Goal: Task Accomplishment & Management: Use online tool/utility

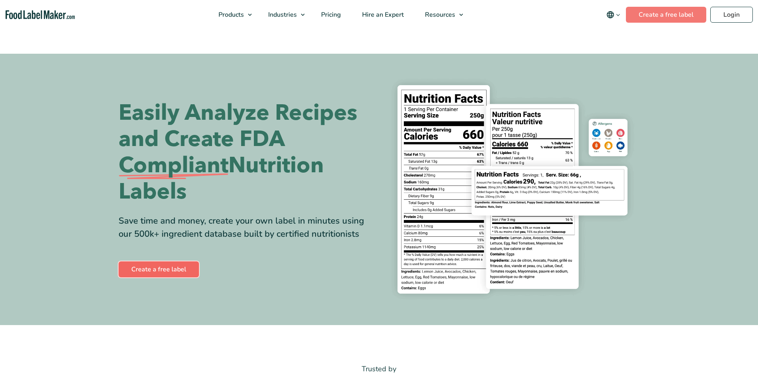
click at [170, 268] on link "Create a free label" at bounding box center [159, 270] width 80 height 16
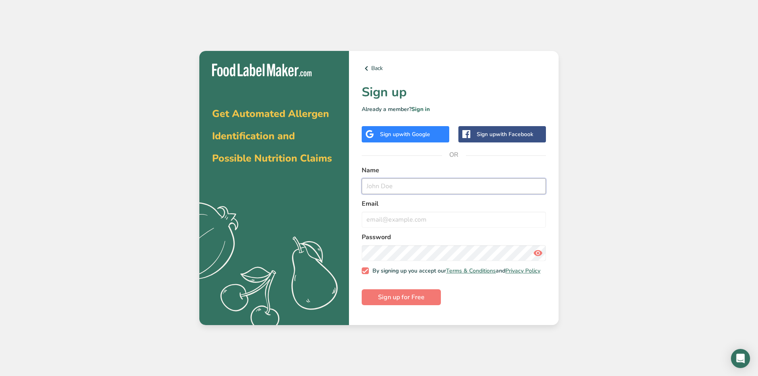
click at [387, 187] on input "text" at bounding box center [454, 186] width 184 height 16
type input "Pacific Prime Meats"
click at [382, 225] on input "email" at bounding box center [454, 220] width 184 height 16
click at [440, 219] on input "oscar.ruiz@pacificprimemmeats" at bounding box center [454, 220] width 184 height 16
click at [474, 222] on input "oscar.ruiz@pacificprimemeats" at bounding box center [454, 220] width 184 height 16
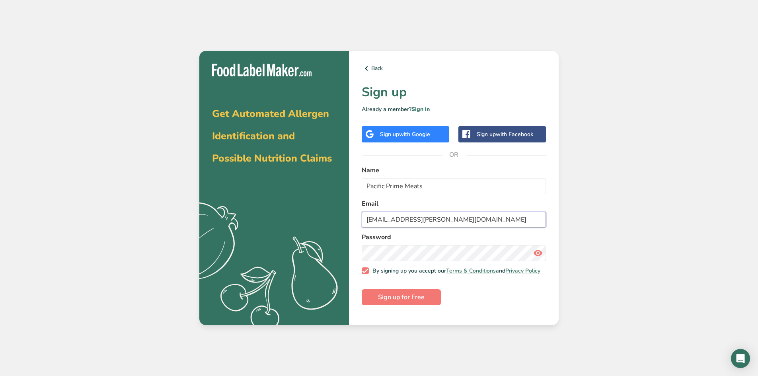
type input "oscar.ruiz@pacificprimemeats.com"
click at [387, 302] on span "Sign up for Free" at bounding box center [401, 298] width 47 height 10
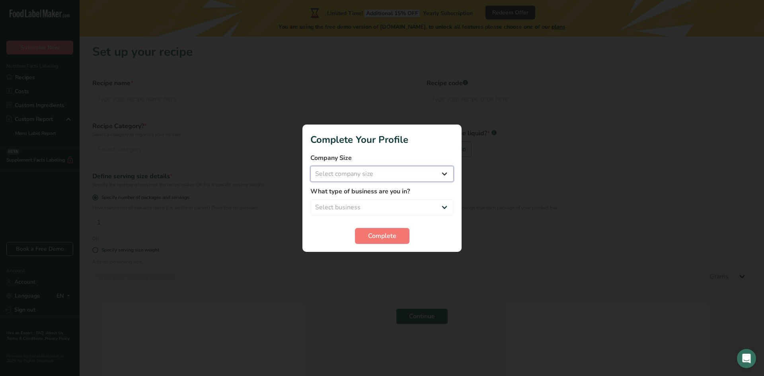
click at [442, 174] on select "Select company size Fewer than 10 Employees 10 to 50 Employees 51 to 500 Employ…" at bounding box center [382, 174] width 143 height 16
select select "2"
click at [311, 166] on select "Select company size Fewer than 10 Employees 10 to 50 Employees 51 to 500 Employ…" at bounding box center [382, 174] width 143 height 16
click at [403, 207] on select "Select business Packaged Food Manufacturer Restaurant & Cafe Bakery Meal Plans …" at bounding box center [382, 207] width 143 height 16
select select "1"
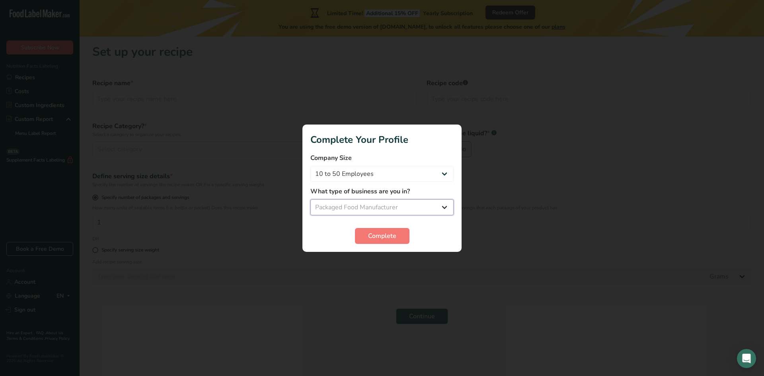
click at [311, 199] on select "Select business Packaged Food Manufacturer Restaurant & Cafe Bakery Meal Plans …" at bounding box center [382, 207] width 143 height 16
click at [377, 236] on span "Complete" at bounding box center [382, 236] width 28 height 10
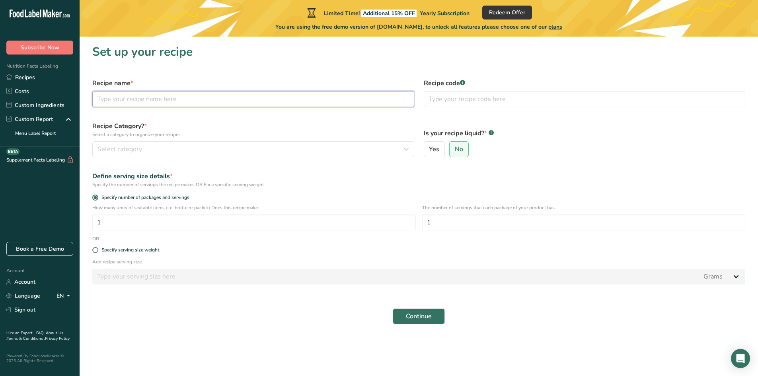
click at [183, 103] on input "text" at bounding box center [253, 99] width 322 height 16
type input "HEB Lean"
click at [407, 151] on icon "button" at bounding box center [407, 149] width 10 height 14
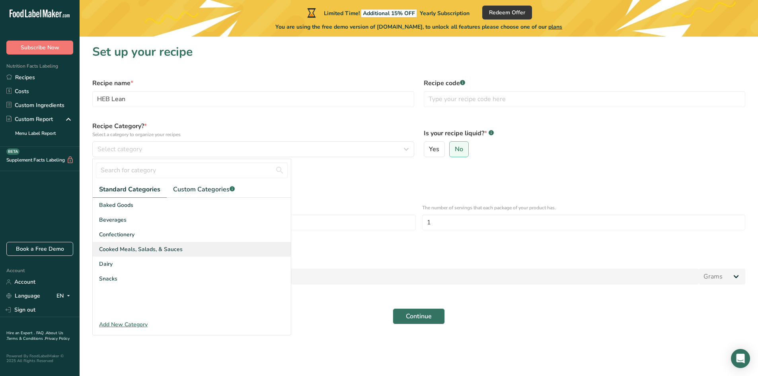
click at [125, 249] on span "Cooked Meals, Salads, & Sauces" at bounding box center [141, 249] width 84 height 8
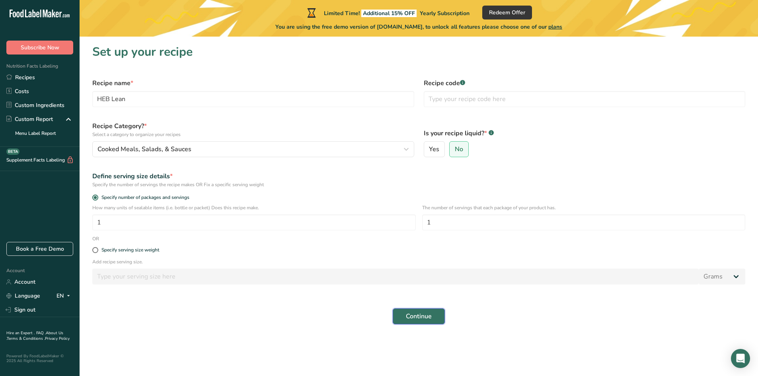
click at [443, 315] on button "Continue" at bounding box center [419, 317] width 52 height 16
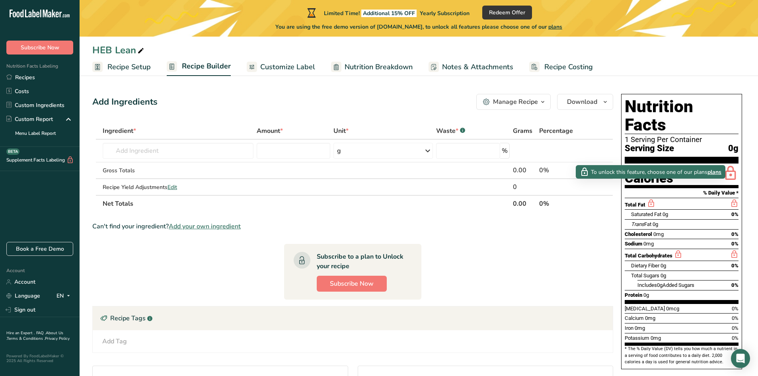
click at [654, 199] on icon at bounding box center [651, 204] width 9 height 10
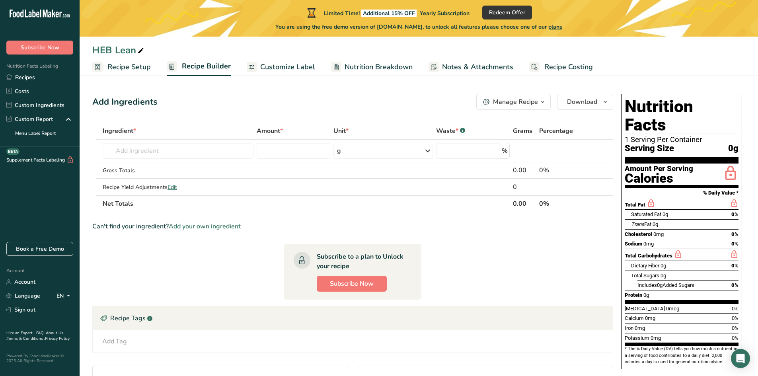
click at [649, 199] on icon at bounding box center [651, 204] width 9 height 10
click at [726, 164] on icon at bounding box center [731, 173] width 16 height 19
